Goal: Find specific page/section: Find specific page/section

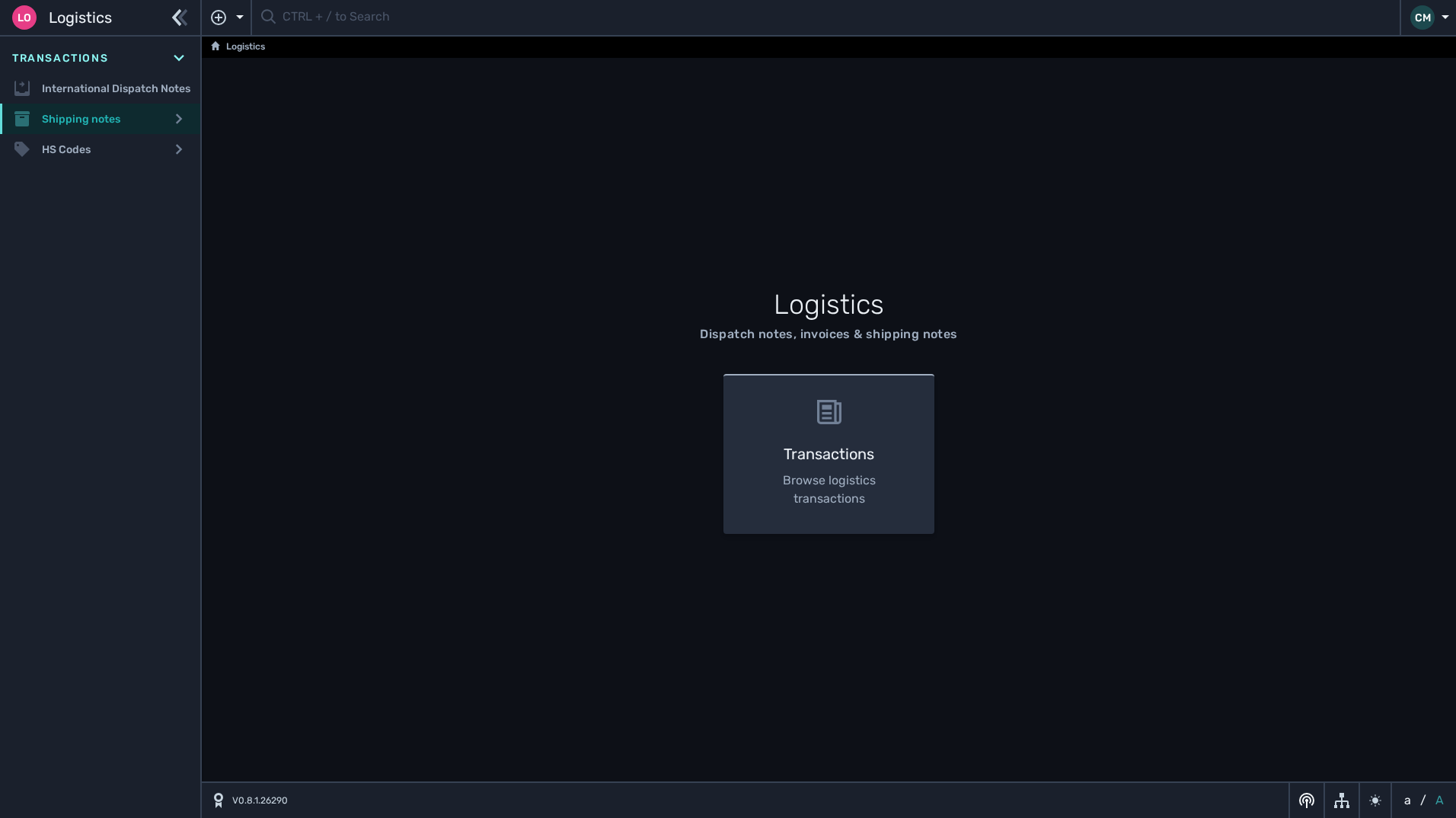
click at [92, 117] on div "Shipping notes" at bounding box center [100, 119] width 201 height 31
click at [150, 148] on link "Shipping notes list" at bounding box center [100, 149] width 201 height 31
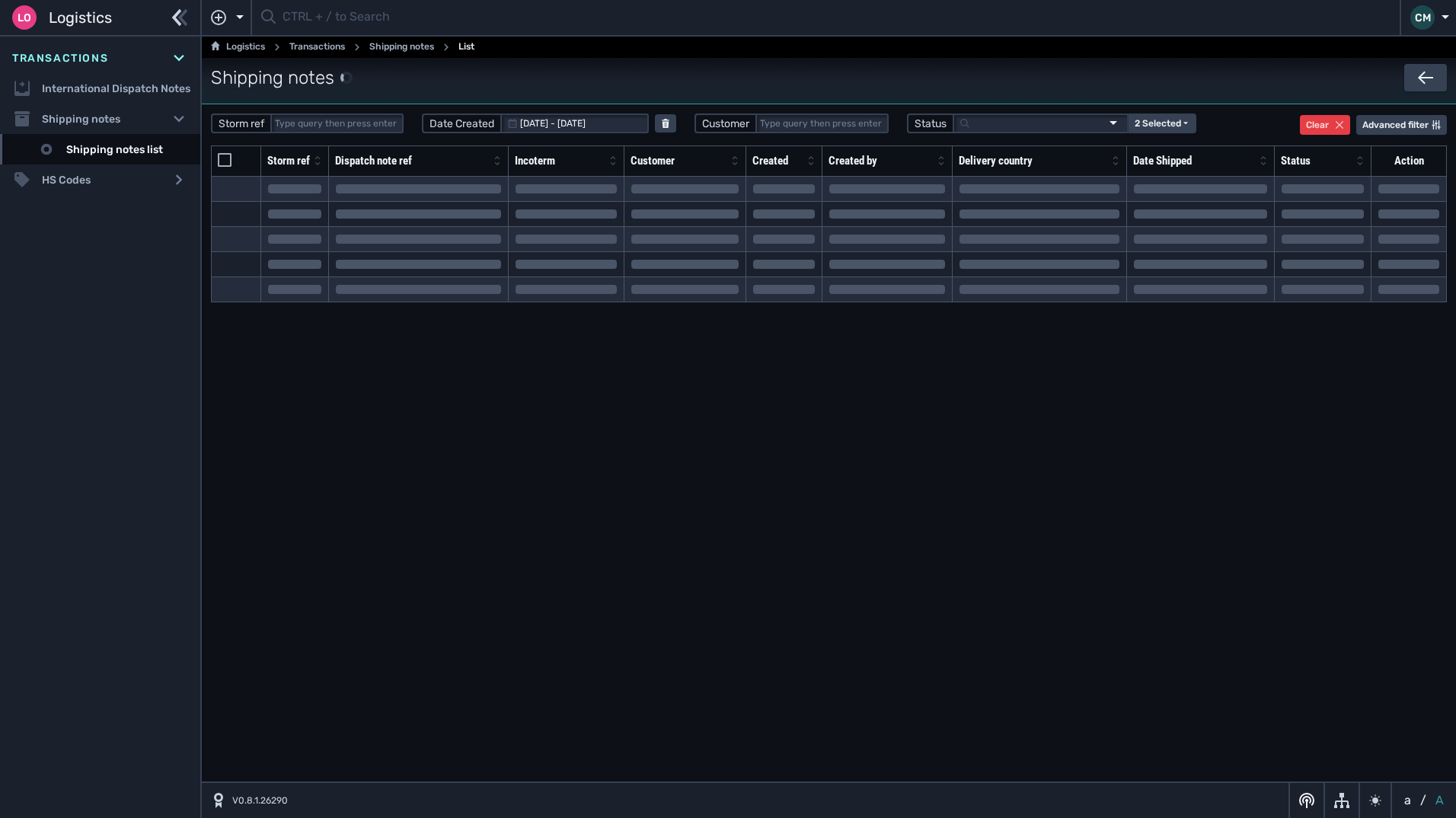
select select "20"
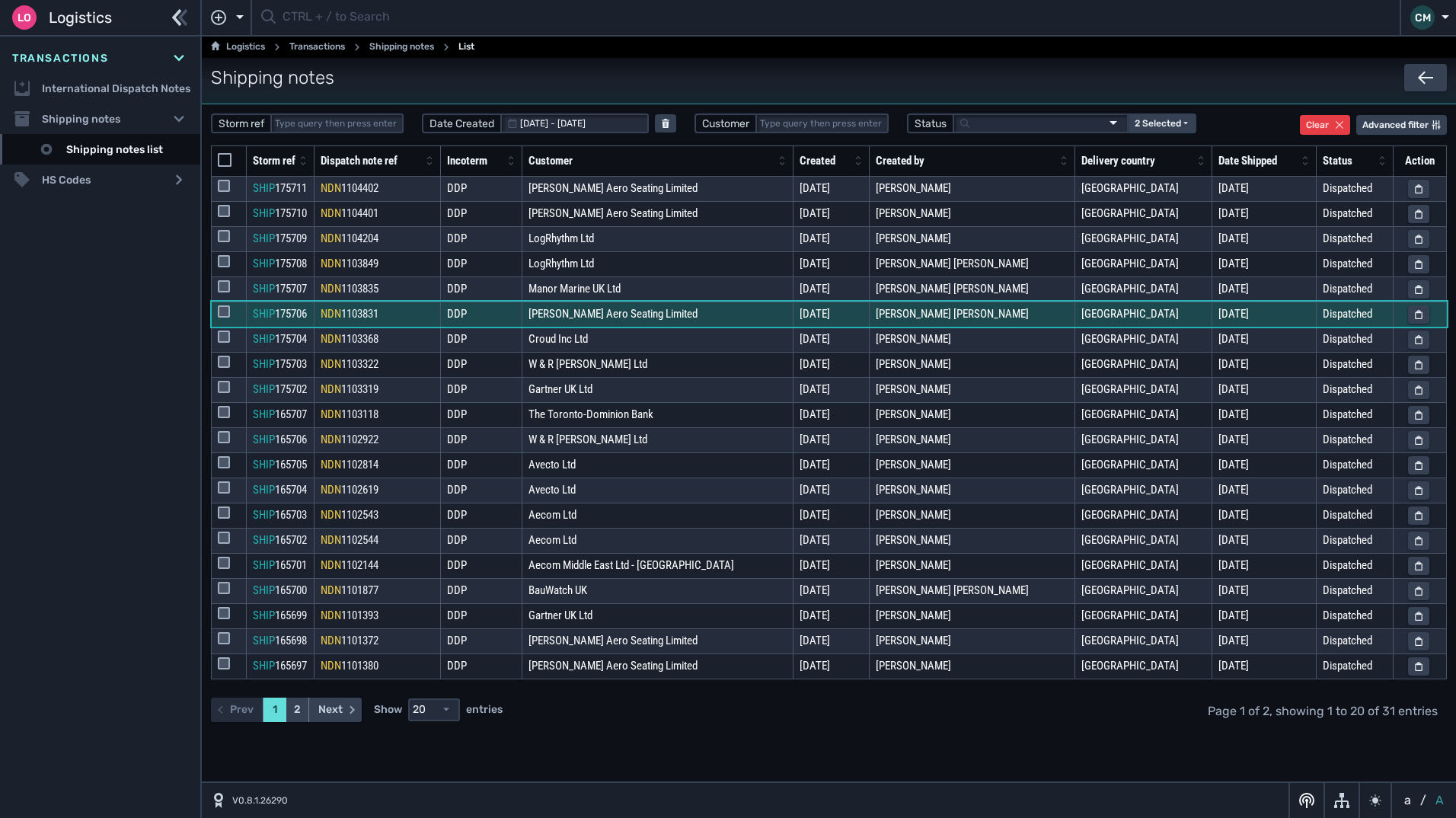
click at [660, 313] on span "[PERSON_NAME] Aero Seating Limited" at bounding box center [612, 314] width 169 height 14
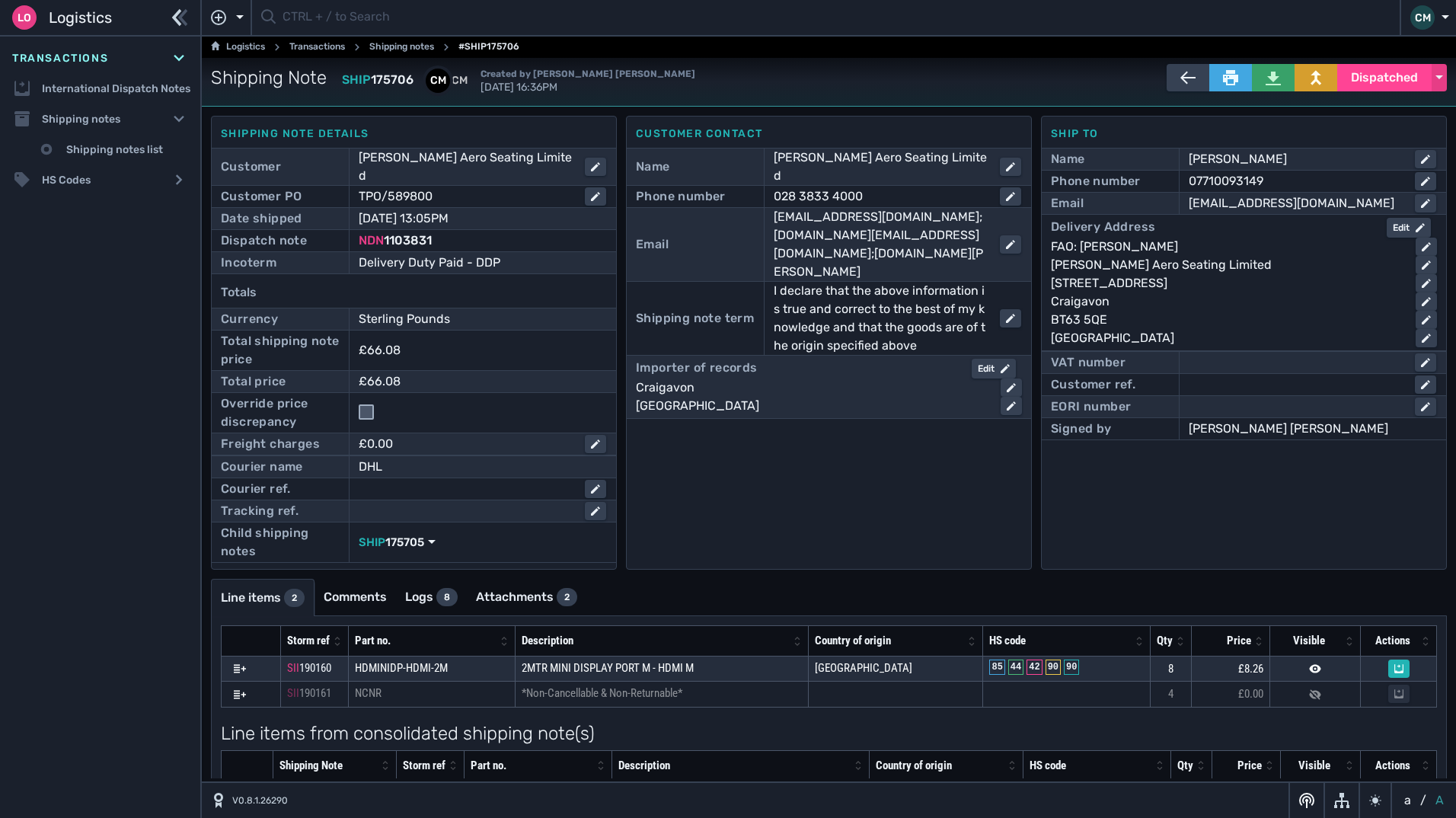
click at [182, 22] on icon "button" at bounding box center [180, 17] width 17 height 18
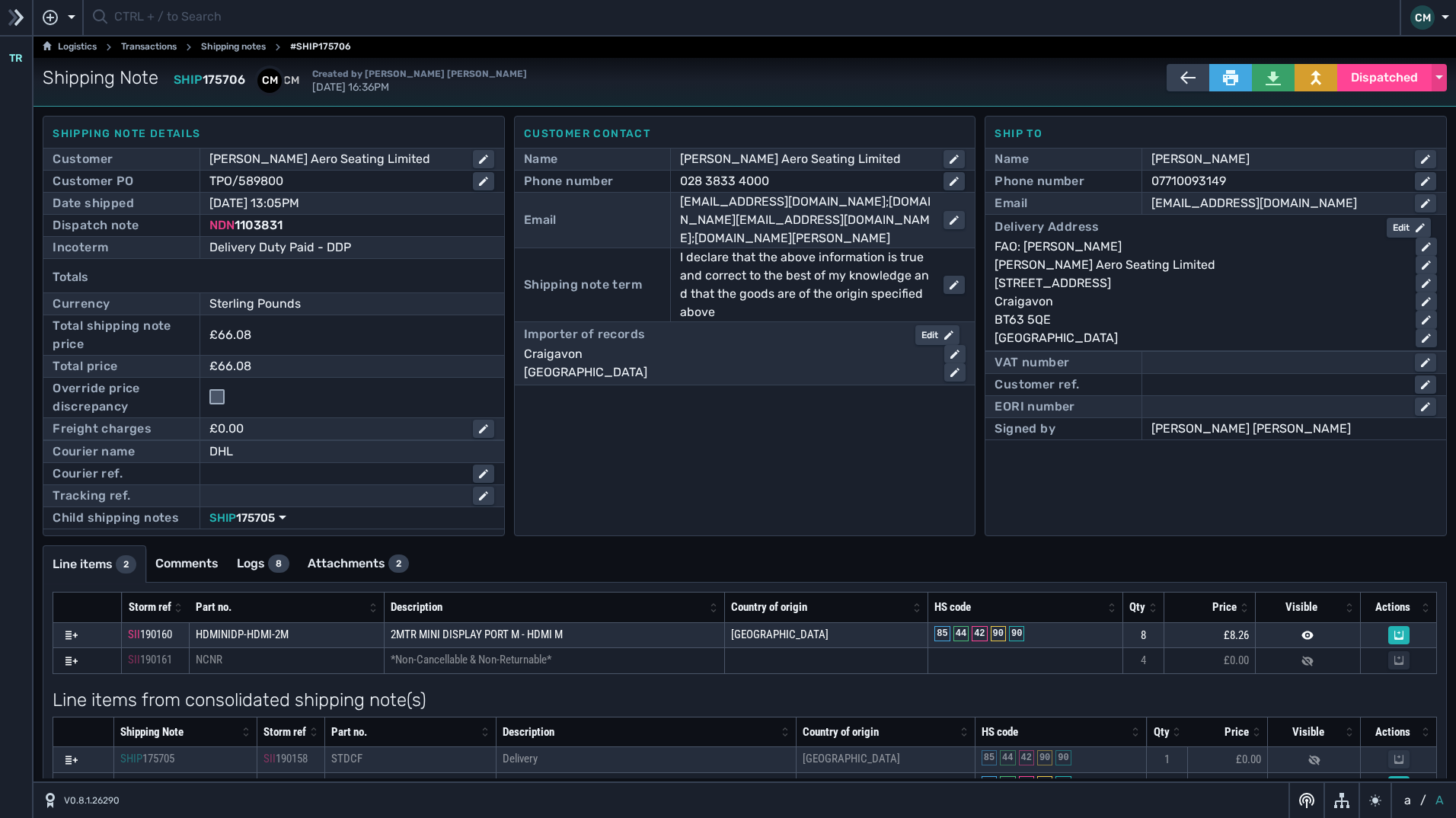
scroll to position [39, 0]
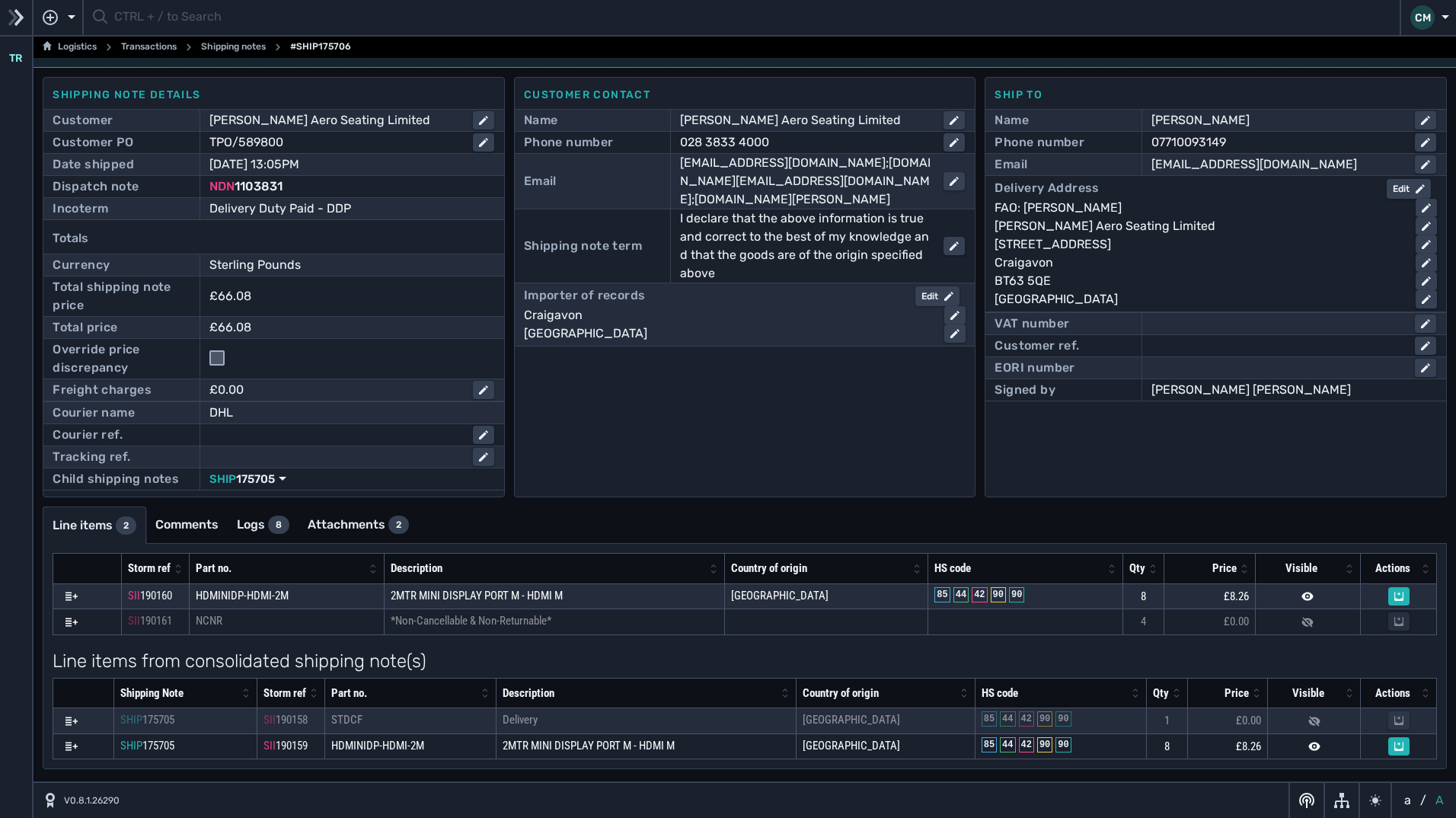
click at [21, 21] on icon "button" at bounding box center [16, 17] width 17 height 18
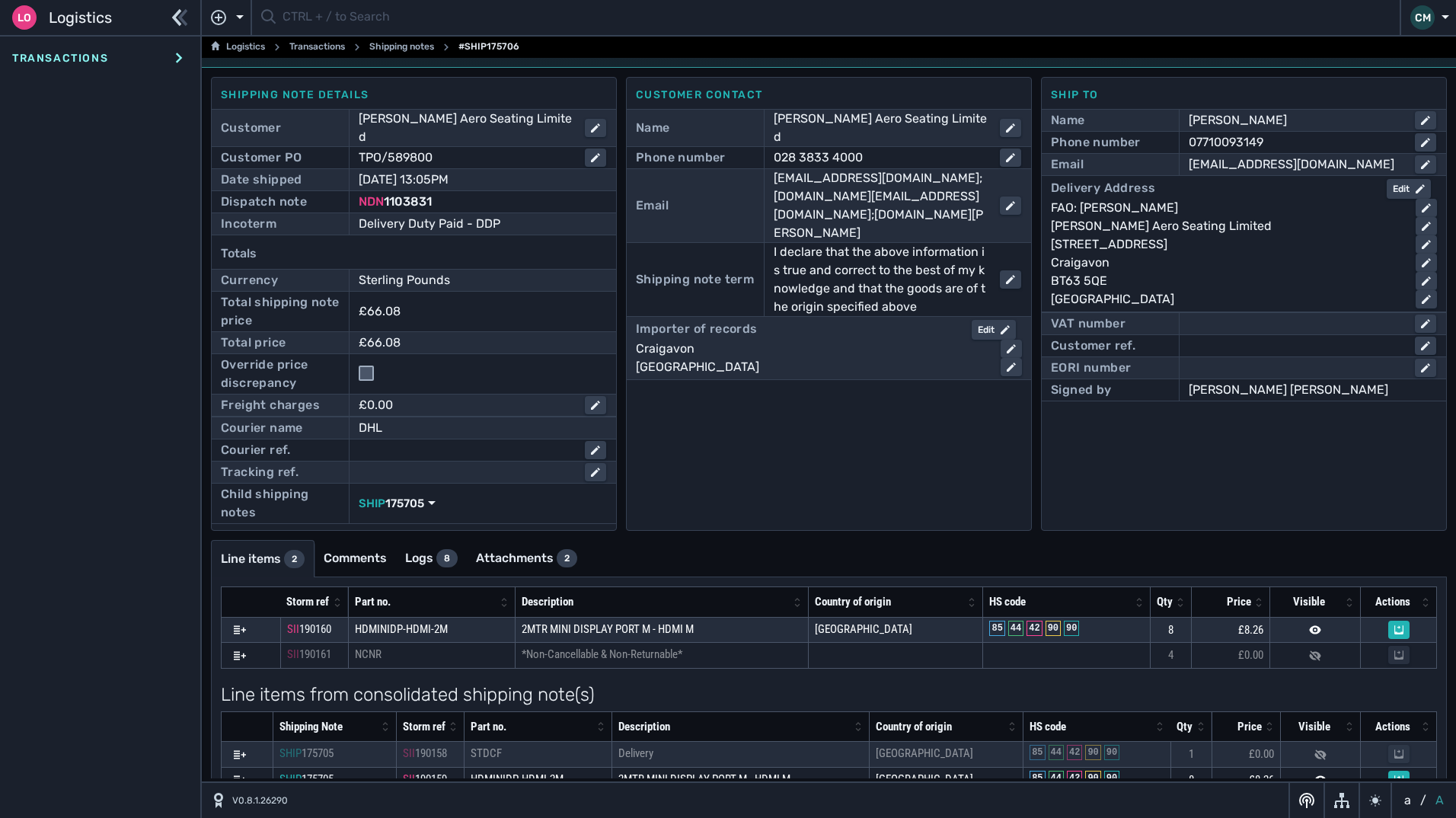
click at [185, 60] on icon at bounding box center [179, 58] width 18 height 18
click at [118, 120] on div "Shipping notes" at bounding box center [100, 119] width 201 height 31
click at [130, 153] on link "Shipping notes list" at bounding box center [100, 149] width 201 height 31
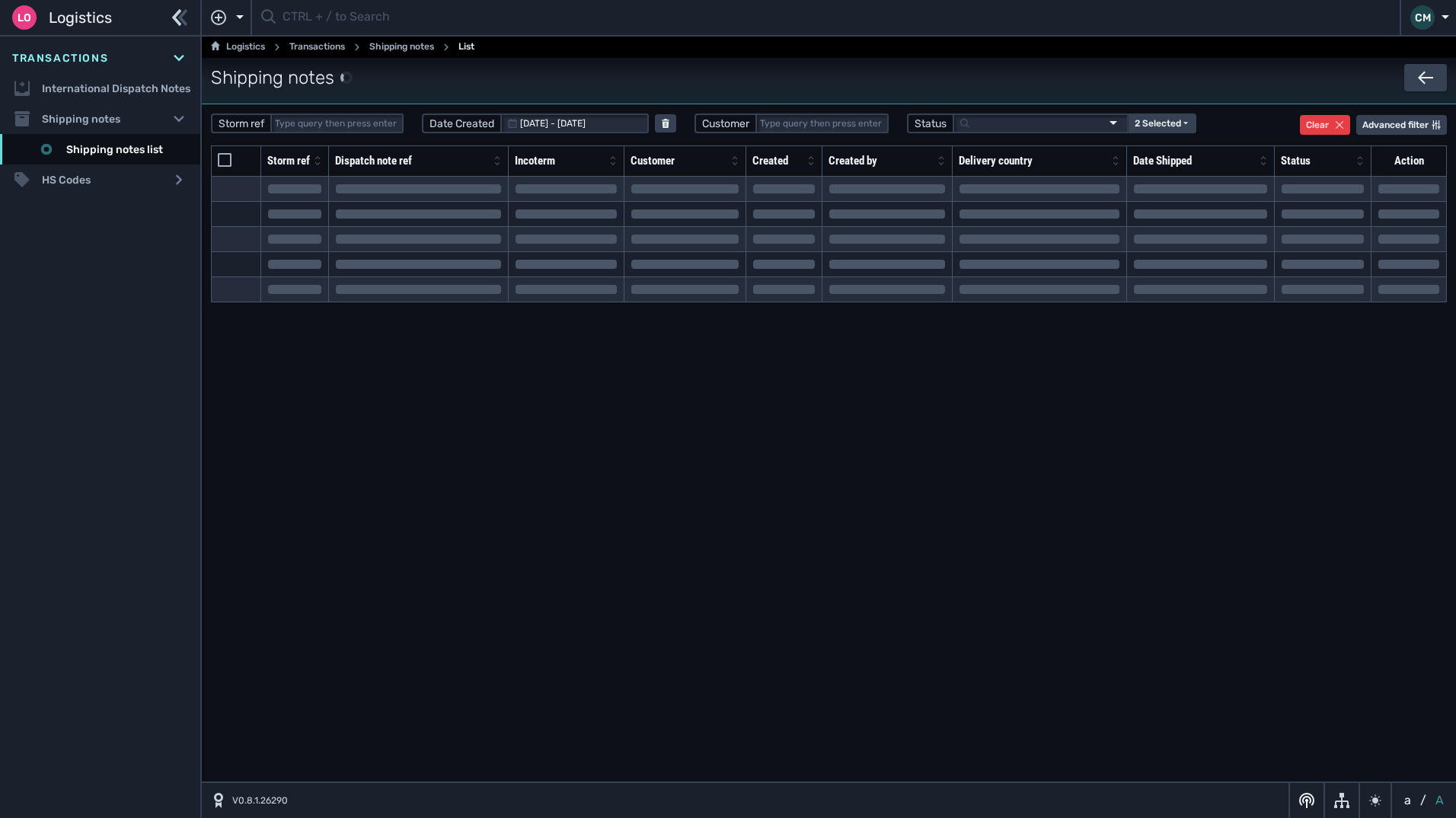
select select "20"
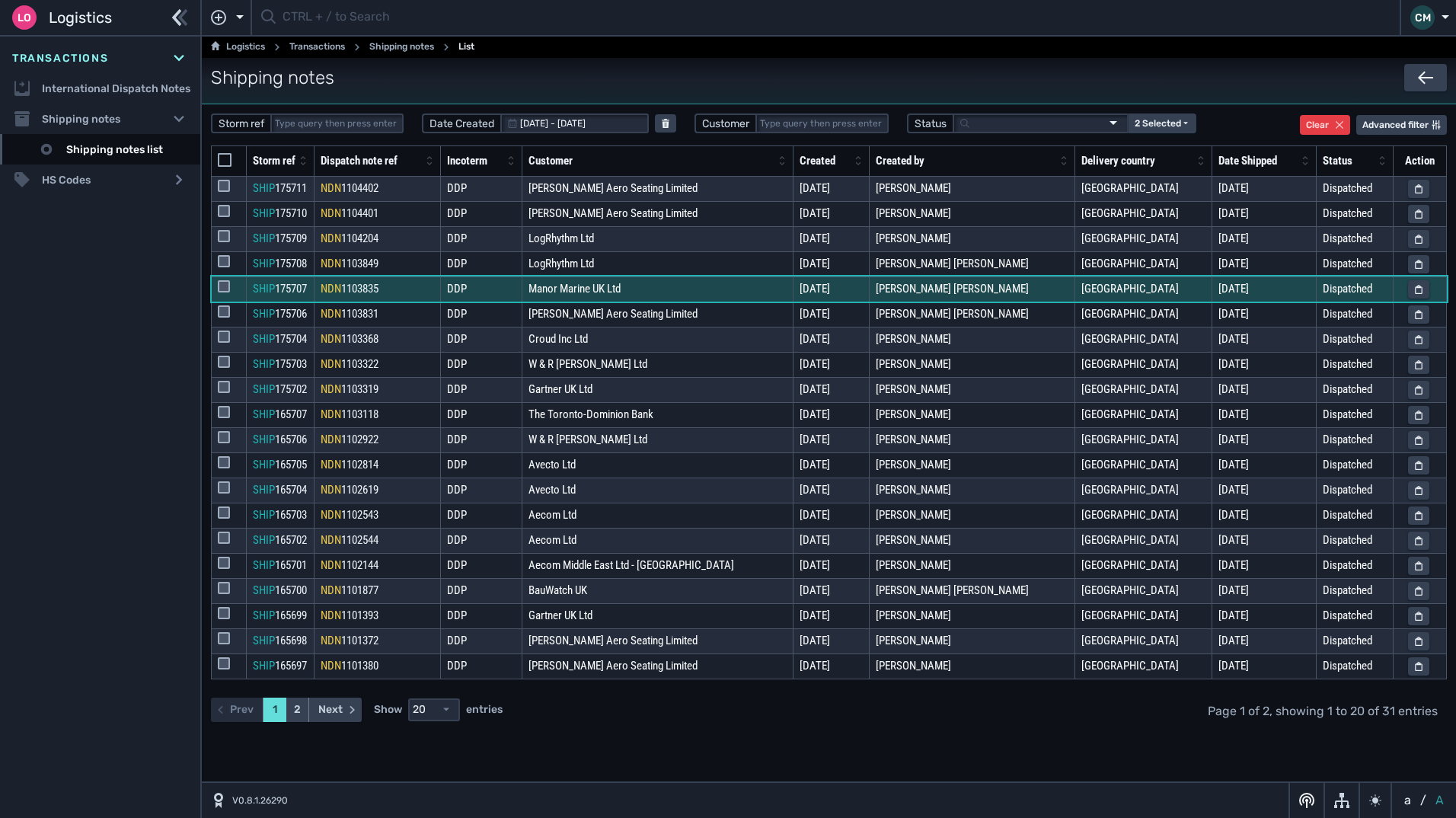
click at [617, 292] on span "Manor Marine UK Ltd" at bounding box center [574, 289] width 92 height 14
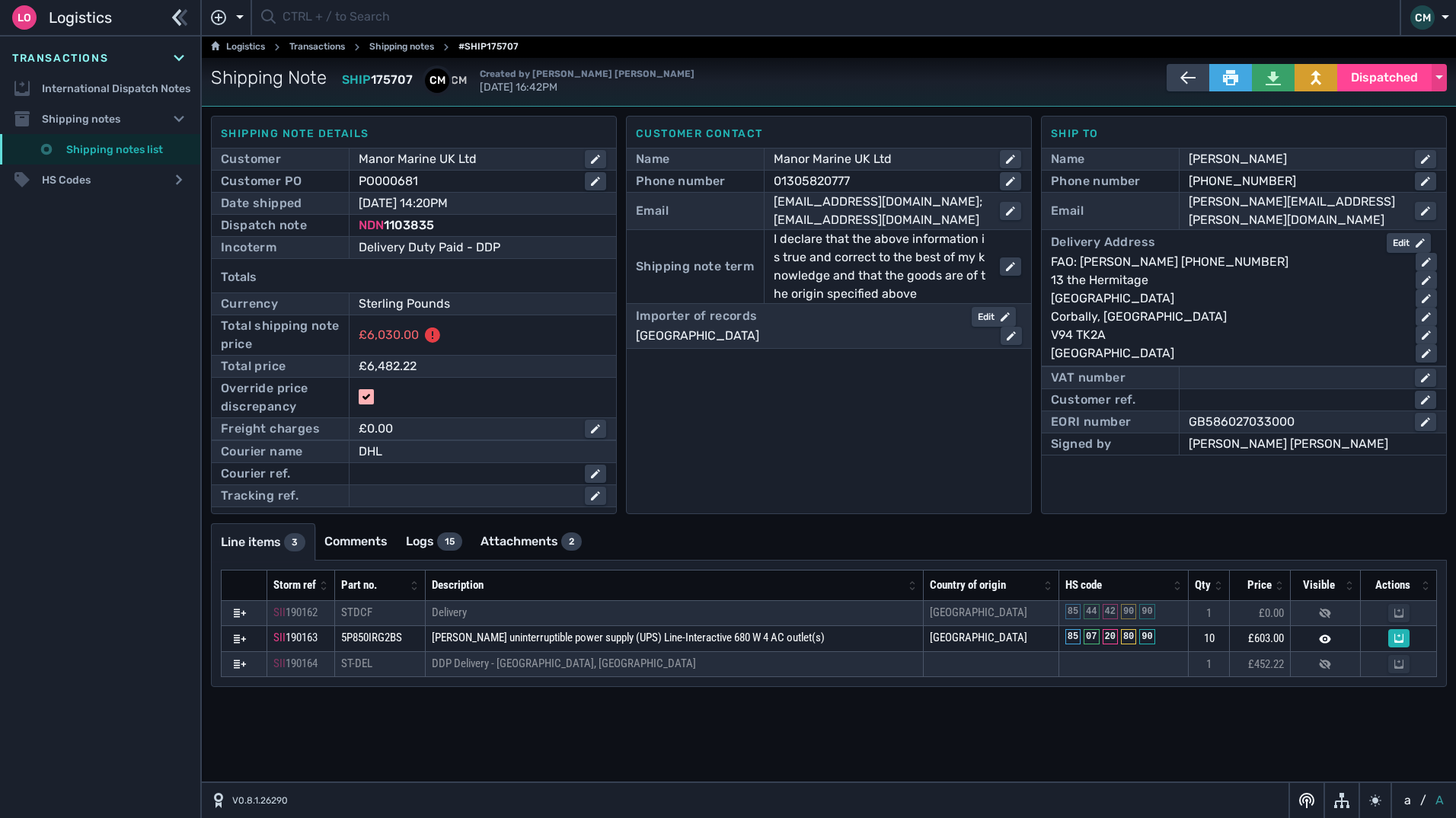
click at [102, 140] on link "Shipping notes list" at bounding box center [100, 149] width 201 height 31
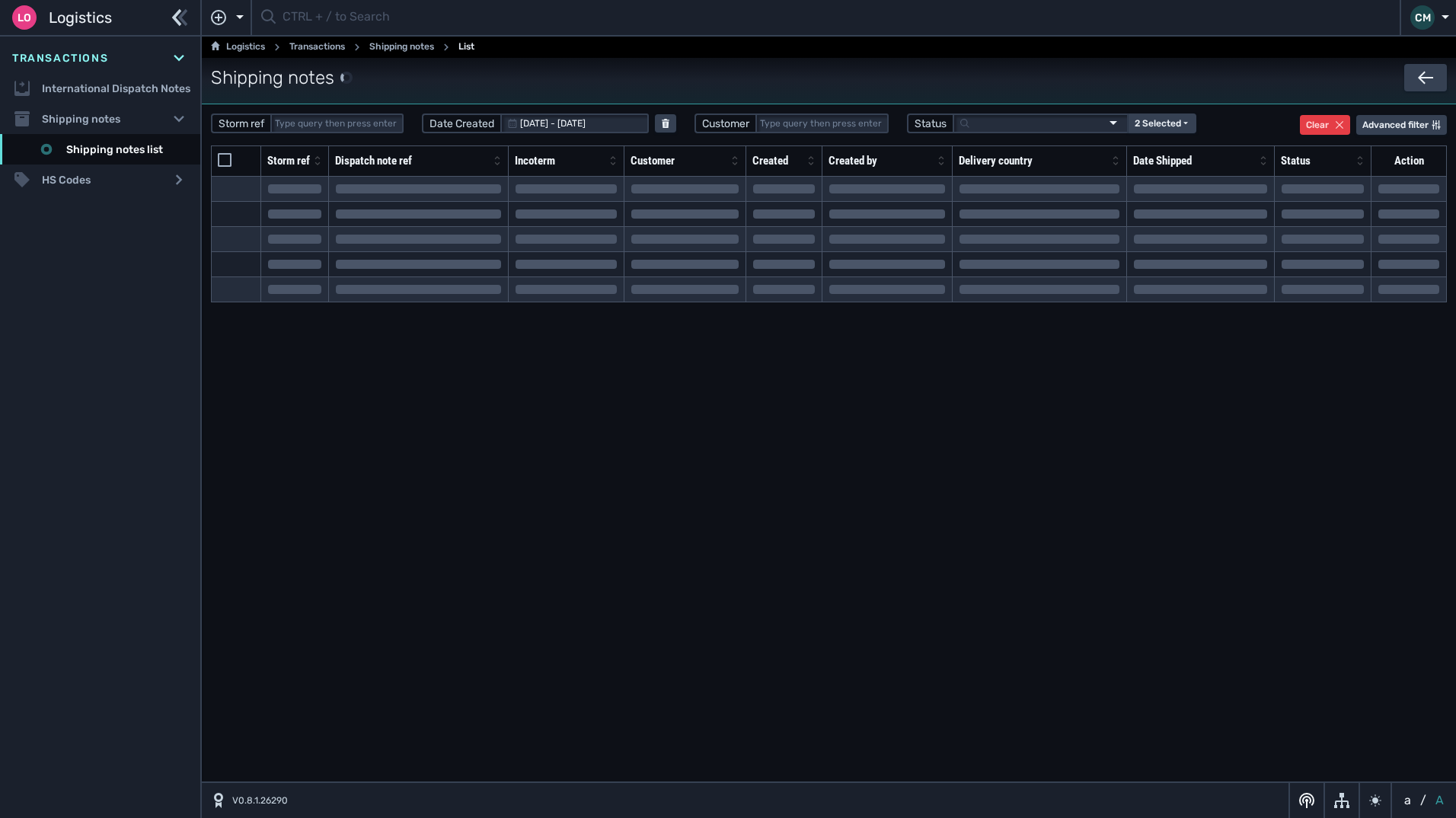
select select "20"
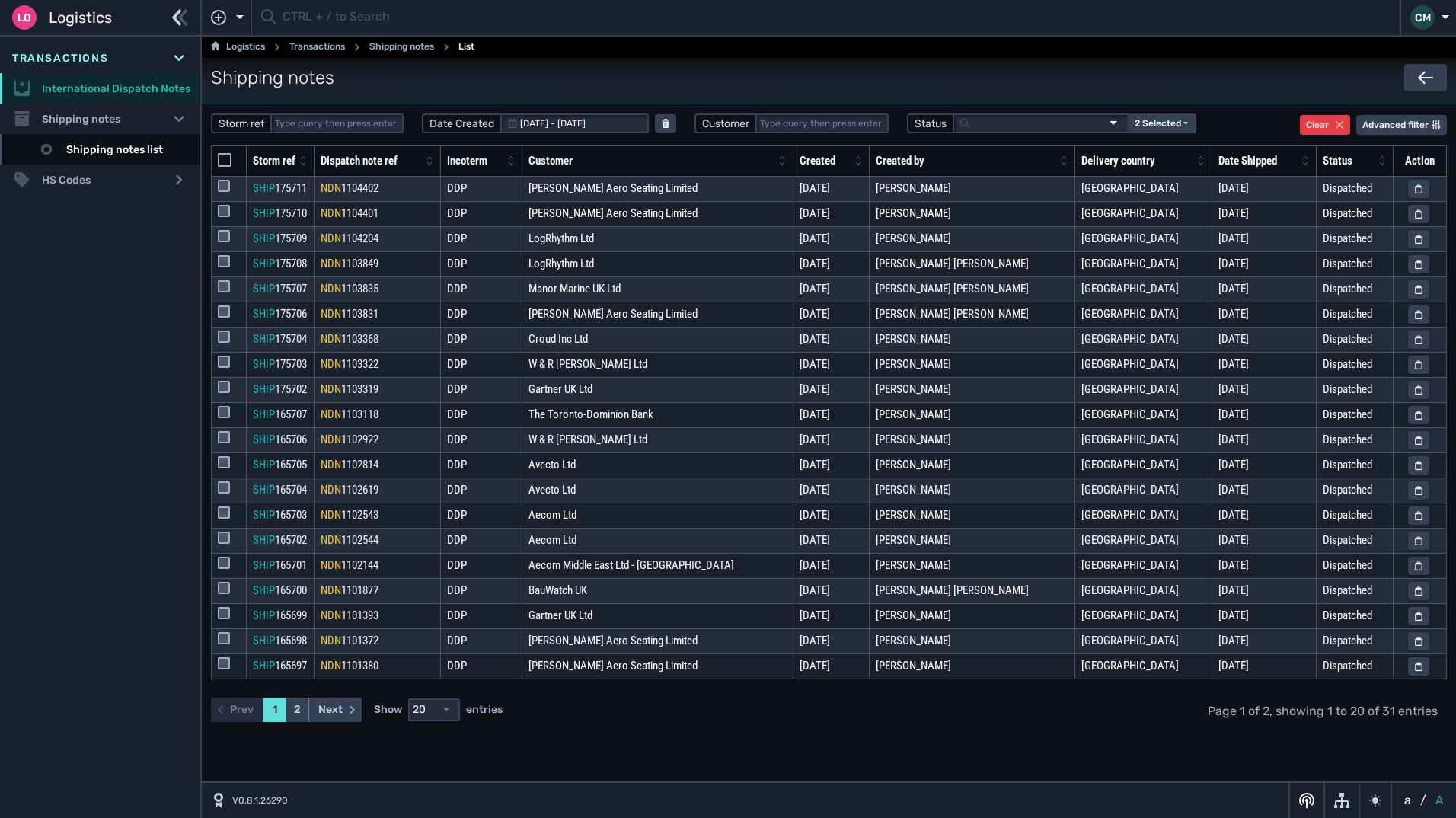
click at [82, 96] on link "International Dispatch Notes" at bounding box center [100, 88] width 201 height 31
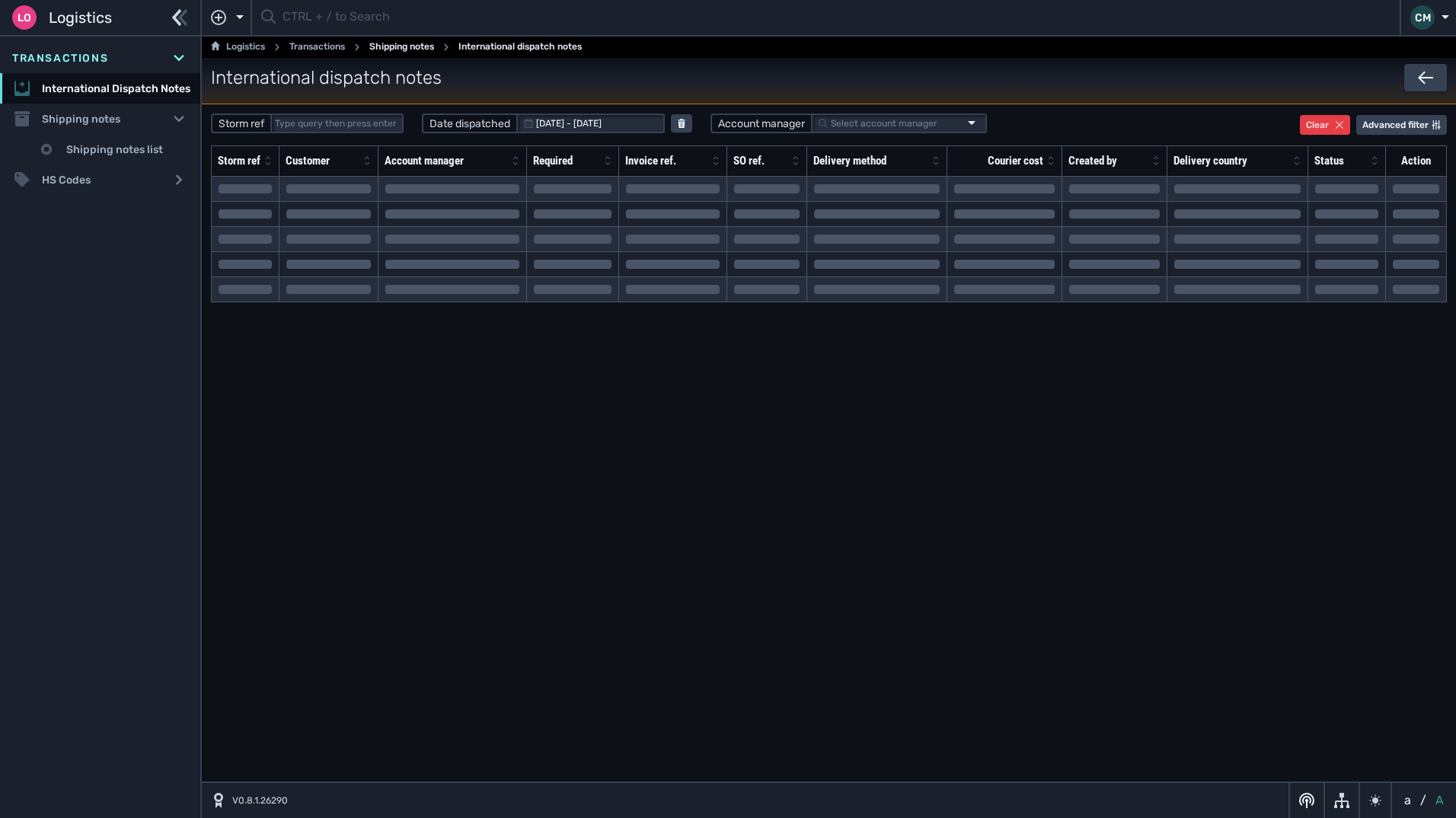
select select "20"
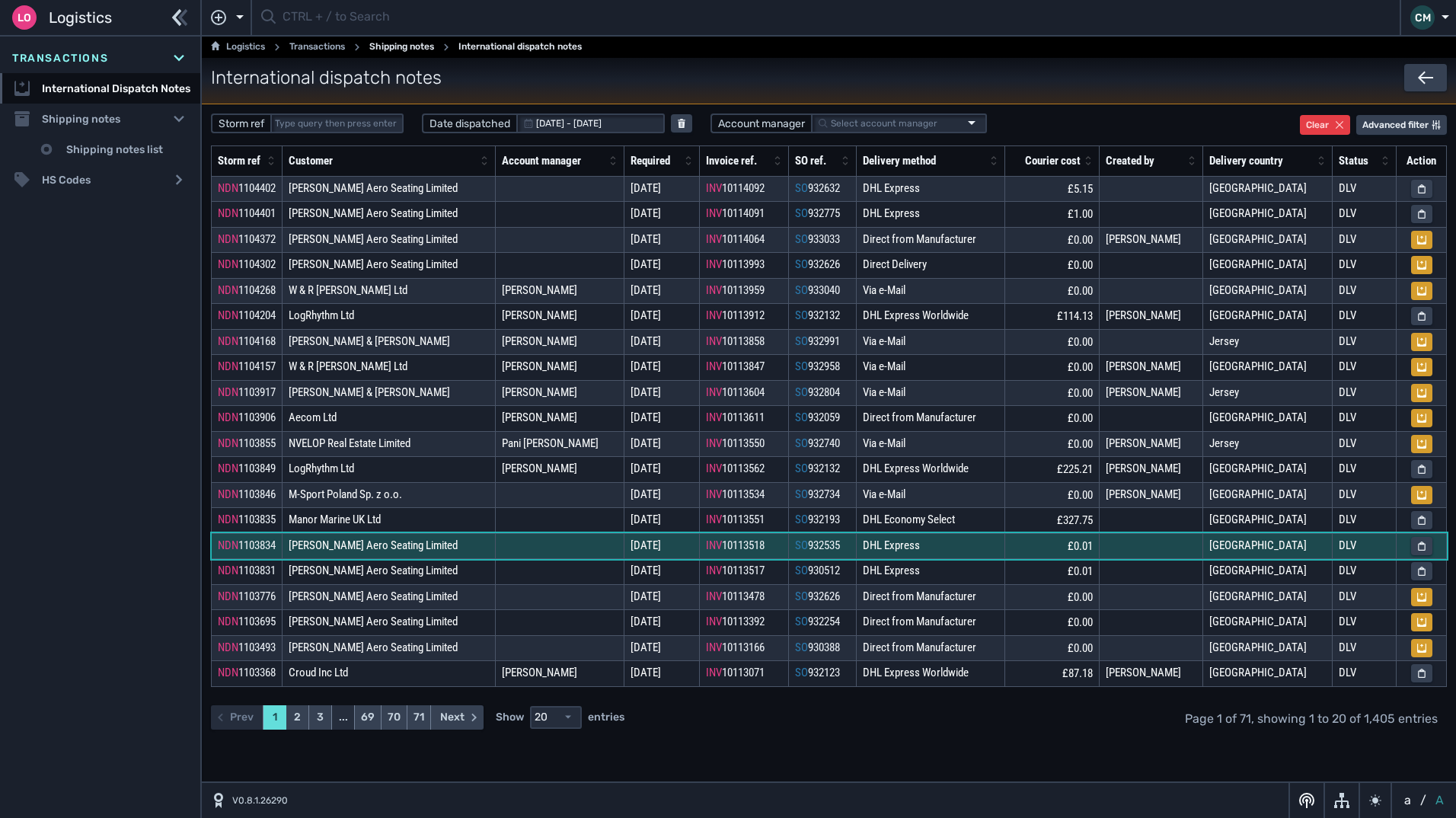
click at [352, 547] on span "[PERSON_NAME] Aero Seating Limited" at bounding box center [372, 545] width 169 height 14
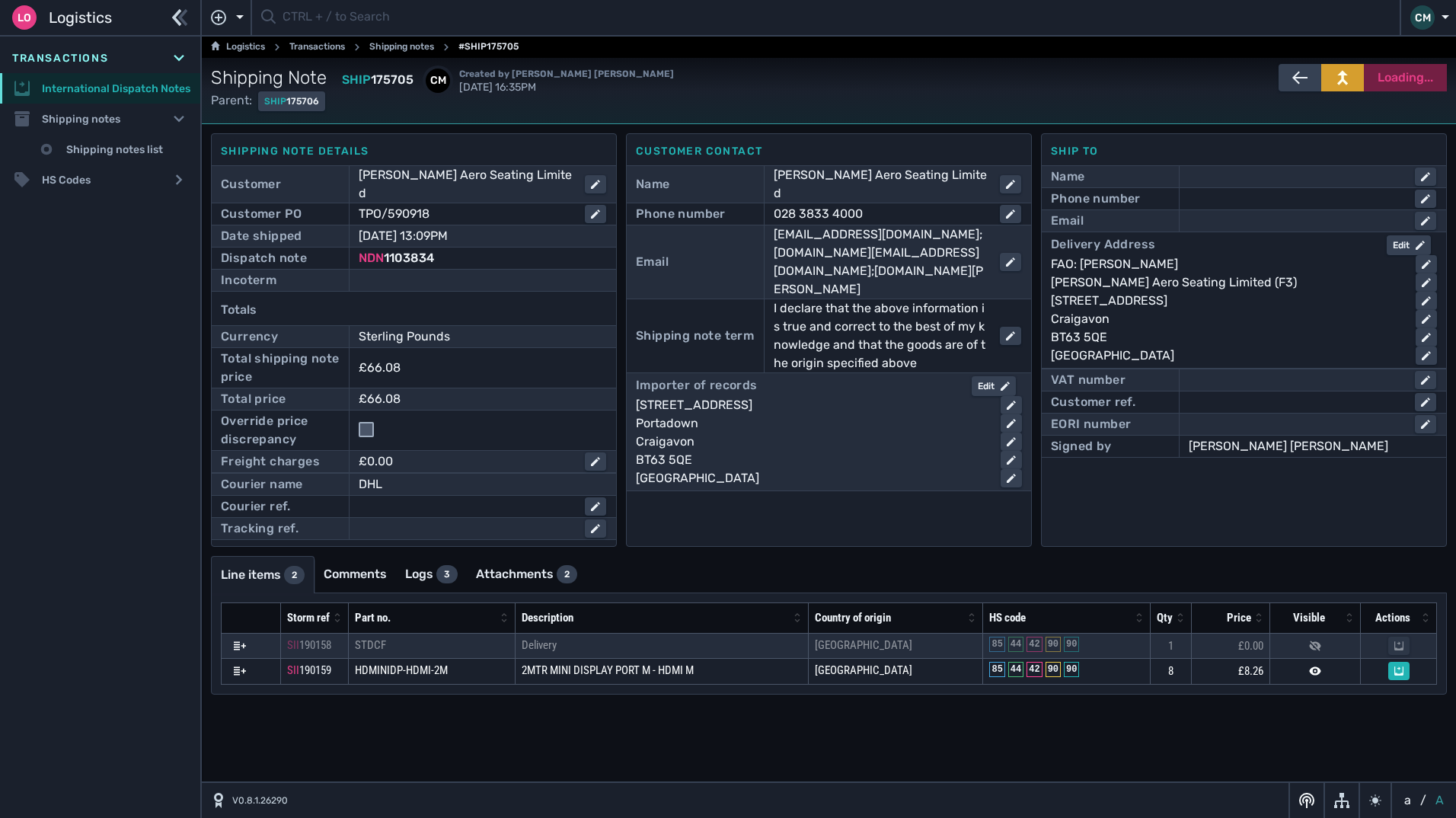
click at [104, 92] on link "International Dispatch Notes" at bounding box center [100, 88] width 201 height 31
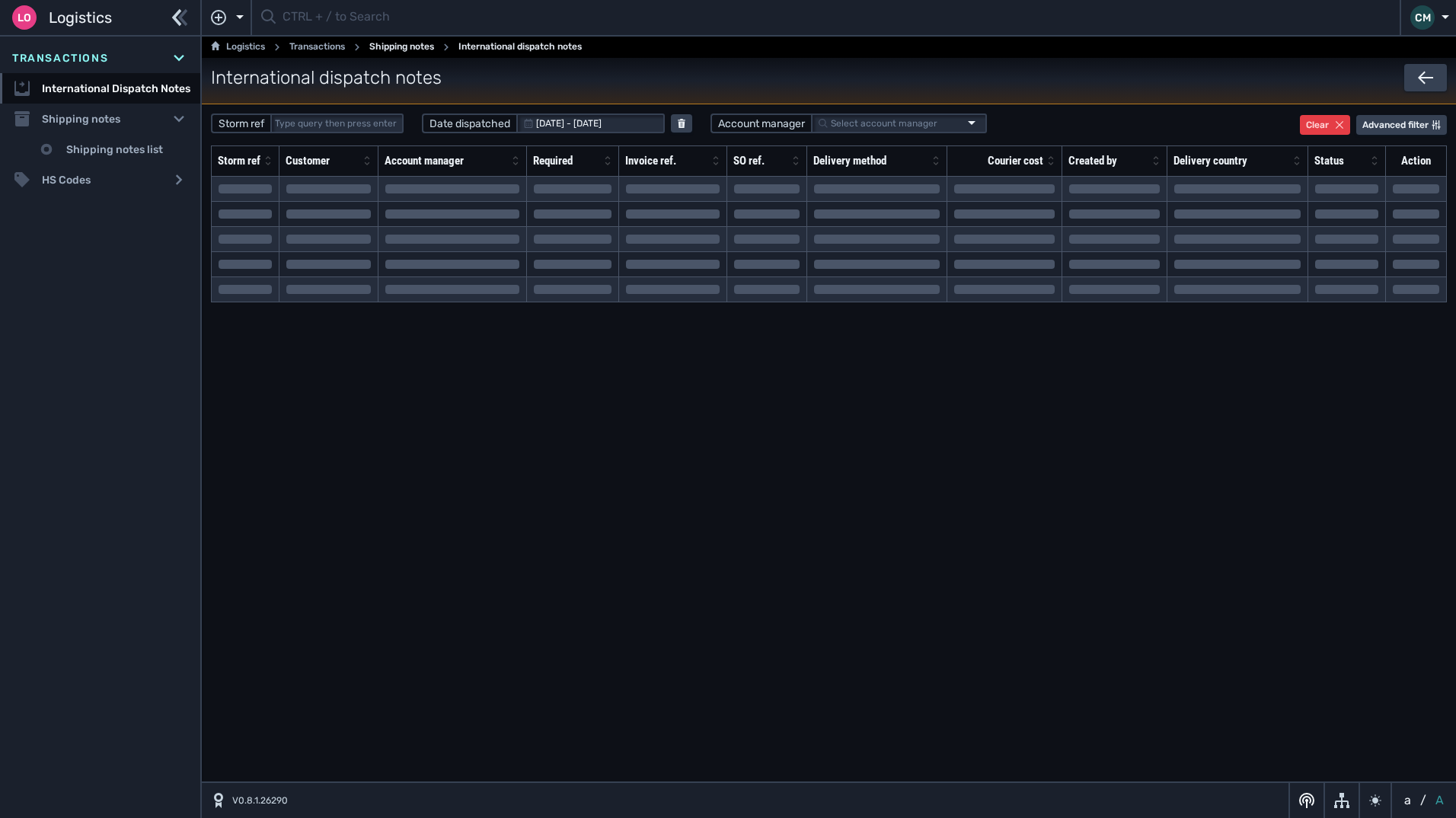
select select "20"
